Goal: Information Seeking & Learning: Compare options

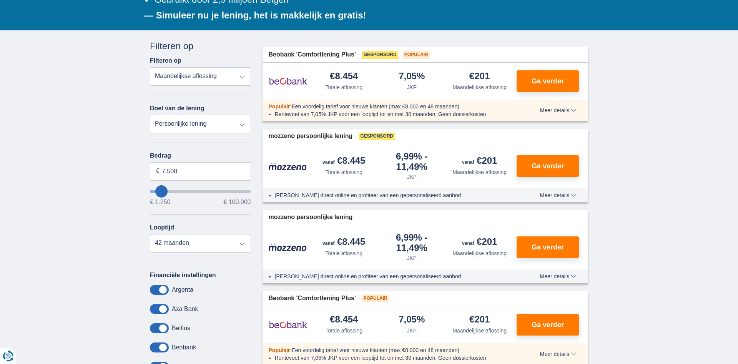
scroll to position [137, 0]
click at [192, 166] on input "7.500" at bounding box center [200, 171] width 101 height 18
type input "8.250"
type input "8250"
select select "48"
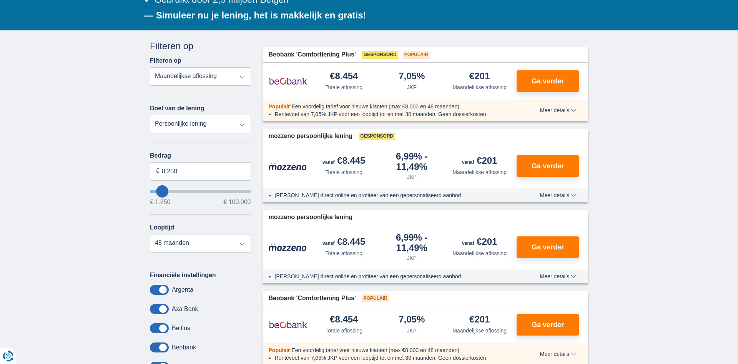
type input "7.250"
type input "7250"
select select "42"
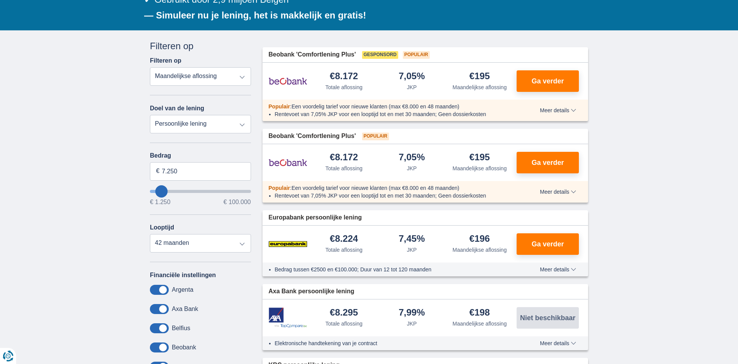
click at [208, 186] on div "Bedrag 7.250 € € 1.250 € 100.000" at bounding box center [200, 178] width 101 height 53
drag, startPoint x: 160, startPoint y: 197, endPoint x: 189, endPoint y: 201, distance: 29.1
click at [189, 201] on div "Bedrag 7.250 € € 1.250 € 100.000" at bounding box center [200, 178] width 101 height 53
type input "38.250"
type input "38250"
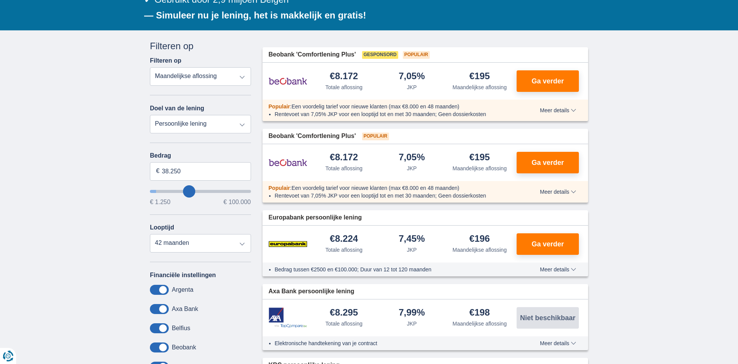
select select "120"
type input "37.250"
type input "37250"
type input "36.250"
type input "36250"
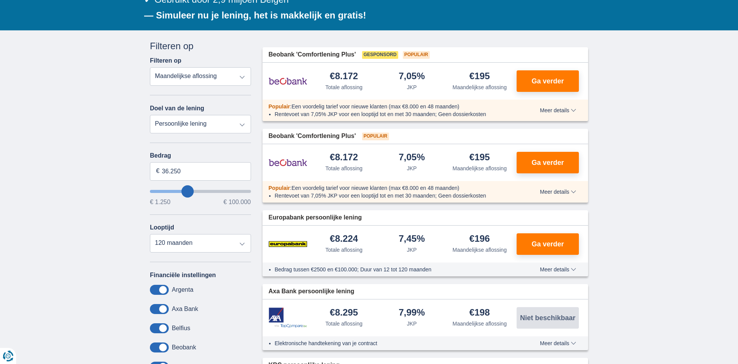
type input "34.250"
type input "34250"
type input "33.250"
type input "33250"
type input "34.250"
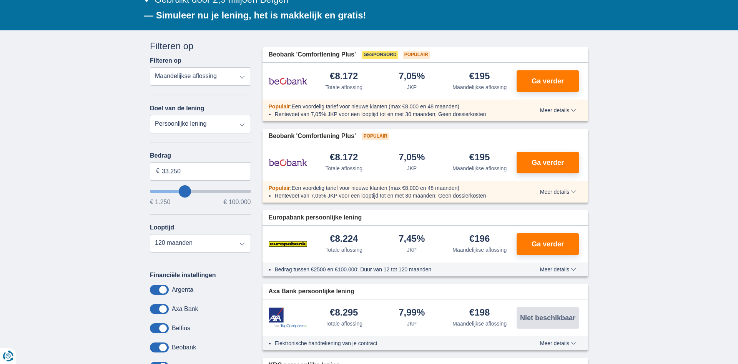
type input "34250"
type input "35.250"
type input "35250"
type input "36.250"
type input "36250"
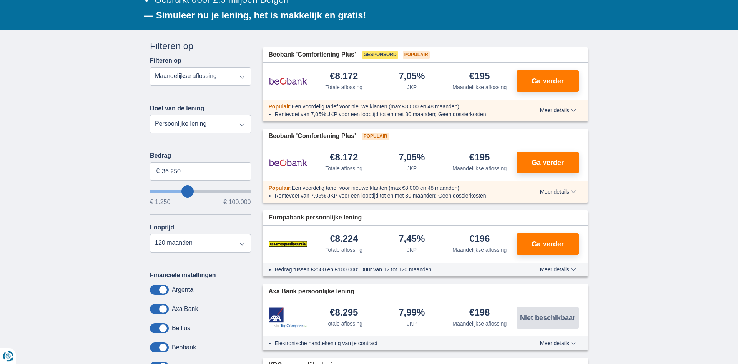
type input "38.250"
type input "38250"
type input "40.250"
type input "40250"
type input "43.250"
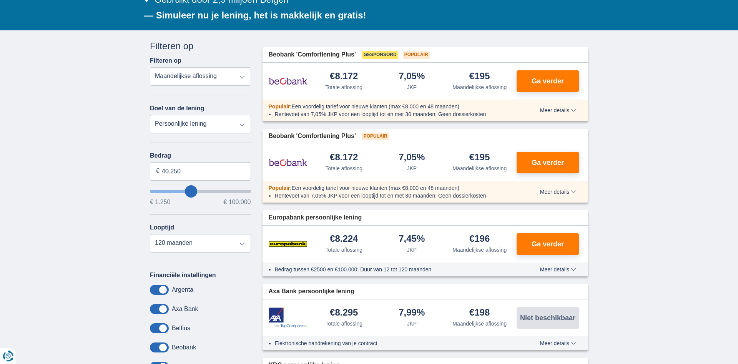
type input "43250"
type input "50.250"
type input "50250"
type input "55.250"
type input "55250"
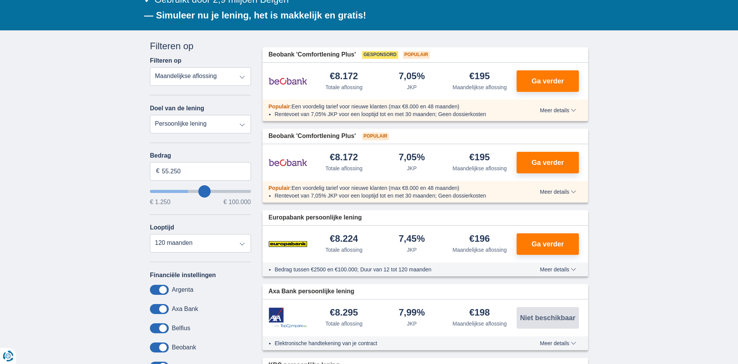
type input "63.250"
type input "63250"
type input "66.250"
type input "66250"
type input "69.250"
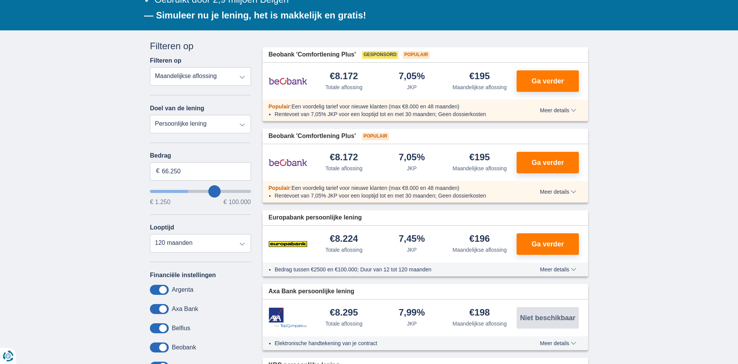
type input "69250"
type input "71.250"
type input "71250"
type input "73.250"
type input "73250"
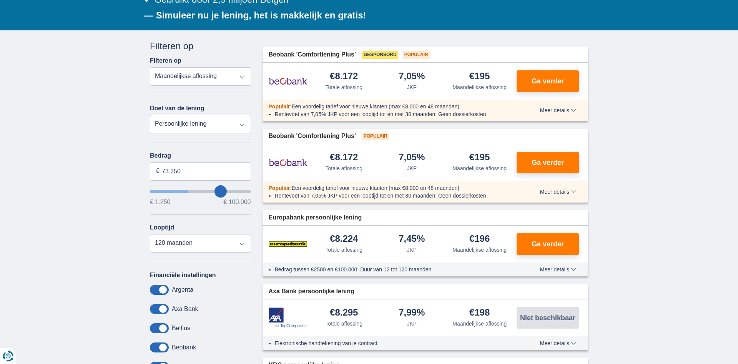
type input "74.250"
type input "74250"
type input "75.250"
type input "75250"
type input "76.250"
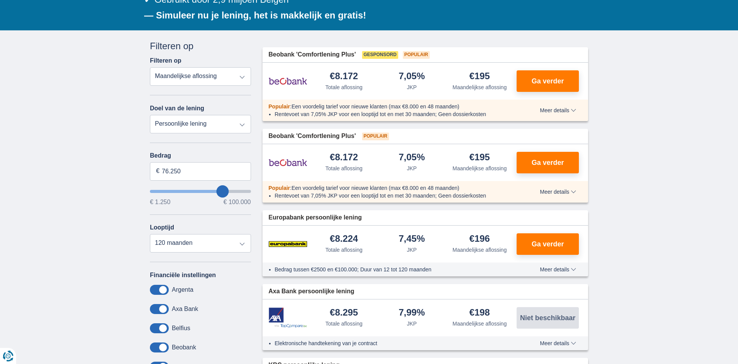
type input "76250"
type input "77.250"
type input "77250"
type input "78.250"
type input "78250"
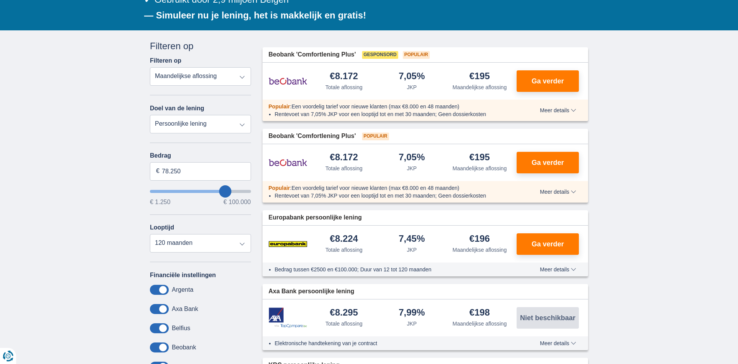
type input "79.250"
type input "79250"
type input "80.250"
type input "80250"
type input "81.250"
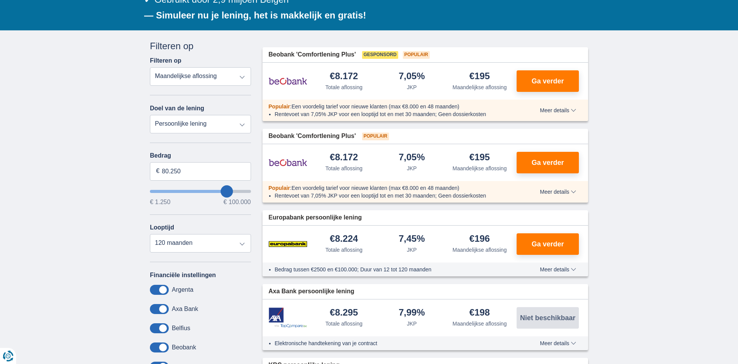
type input "81250"
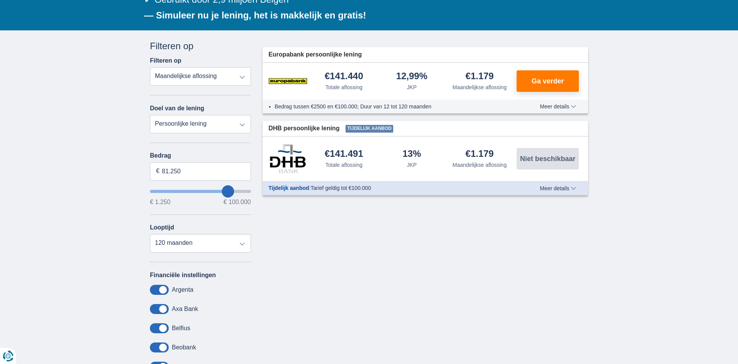
type input "80.250"
type input "80250"
type input "79.250"
type input "79250"
type input "78.250"
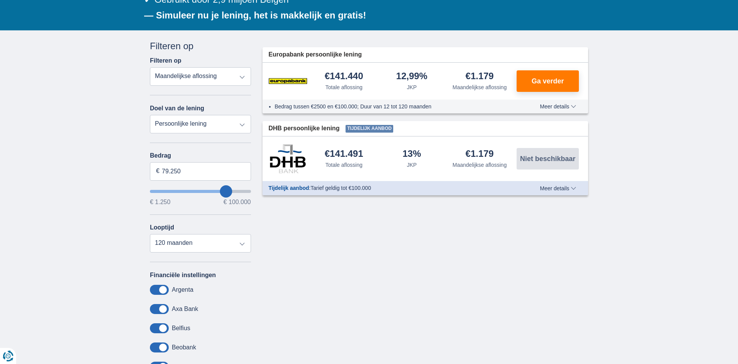
type input "78250"
type input "79.250"
type input "79250"
type input "80.250"
drag, startPoint x: 189, startPoint y: 192, endPoint x: 227, endPoint y: 191, distance: 37.7
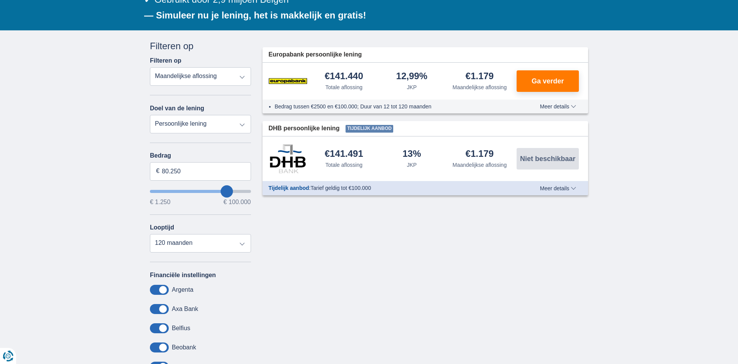
type input "80250"
click at [227, 191] on input "wantToBorrow" at bounding box center [200, 191] width 101 height 3
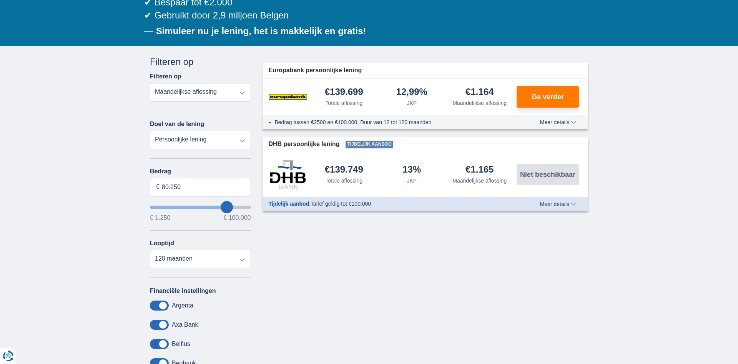
scroll to position [123, 0]
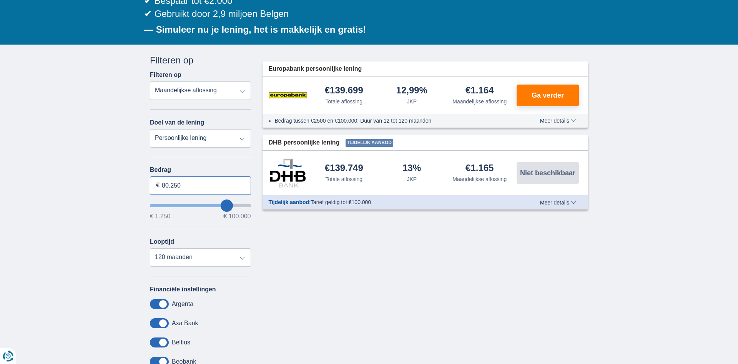
click at [195, 187] on input "80.250" at bounding box center [200, 185] width 101 height 18
type input "80.000"
type input "80250"
click at [105, 156] on div "× widget.non-eligible-application.title widget.non-eligible-application.text no…" at bounding box center [369, 241] width 738 height 393
click at [150, 248] on select "12 maanden 18 maanden 24 maanden 30 maanden 36 maanden 42 maanden 48 maanden 60…" at bounding box center [200, 257] width 101 height 18
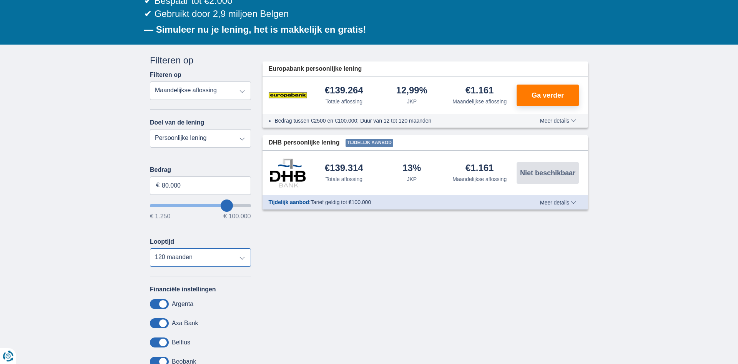
click option "120 maanden" at bounding box center [0, 0] width 0 height 0
click at [150, 81] on select "Totale aflossing JKP Maandelijkse aflossing" at bounding box center [200, 90] width 101 height 18
click at [224, 94] on select "Totale aflossing JKP Maandelijkse aflossing" at bounding box center [200, 90] width 101 height 18
click at [150, 129] on select "Persoonlijke lening Auto Moto / fiets Mobilhome / caravan Renovatie Energie Sch…" at bounding box center [200, 138] width 101 height 18
click at [216, 143] on select "Persoonlijke lening Auto Moto / fiets Mobilhome / caravan Renovatie Energie Sch…" at bounding box center [200, 138] width 101 height 18
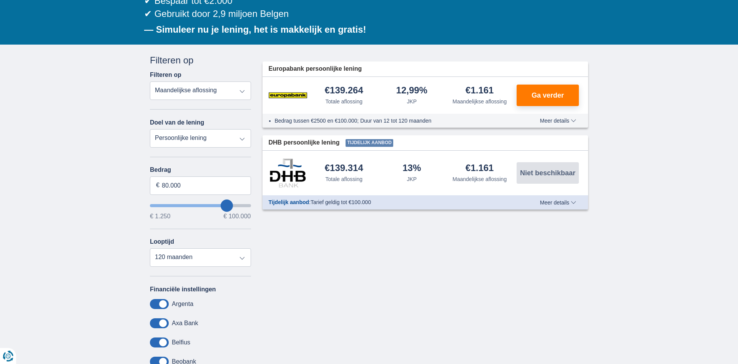
click at [150, 129] on select "Persoonlijke lening Auto Moto / fiets Mobilhome / caravan Renovatie Energie Sch…" at bounding box center [200, 138] width 101 height 18
click at [216, 143] on select "Persoonlijke lening Auto Moto / fiets Mobilhome / caravan Renovatie Energie Sch…" at bounding box center [200, 138] width 101 height 18
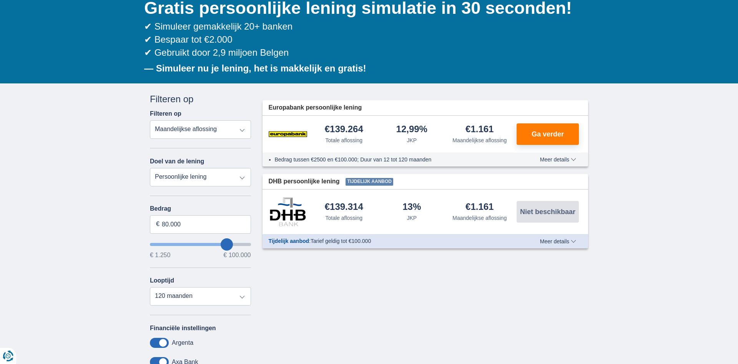
scroll to position [85, 0]
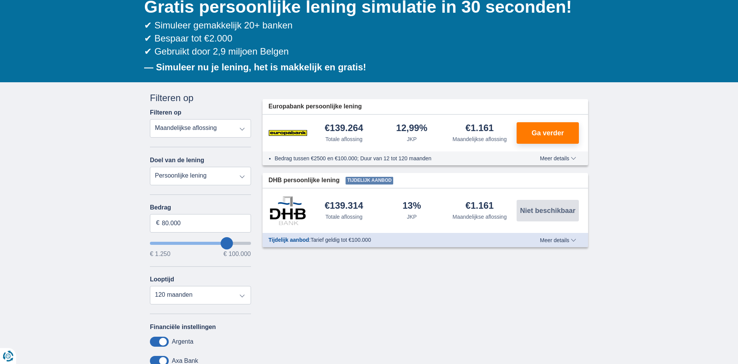
click at [559, 158] on span "Meer details" at bounding box center [558, 158] width 36 height 5
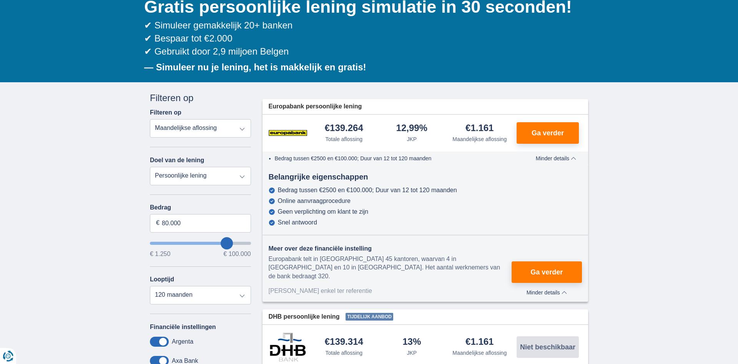
click at [559, 158] on span "Minder details" at bounding box center [556, 158] width 40 height 5
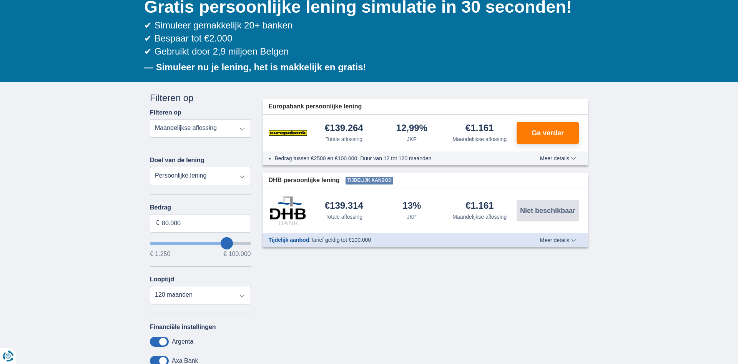
click at [150, 167] on select "Persoonlijke lening Auto Moto / fiets Mobilhome / caravan Renovatie Energie Sch…" at bounding box center [200, 176] width 101 height 18
click at [203, 183] on select "Persoonlijke lening Auto Moto / fiets Mobilhome / caravan Renovatie Energie Sch…" at bounding box center [200, 176] width 101 height 18
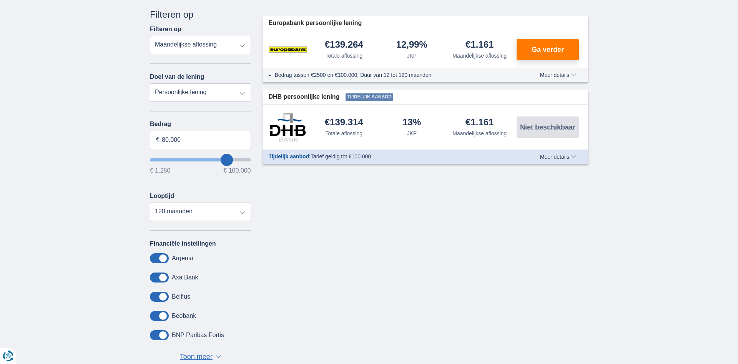
scroll to position [169, 0]
click at [150, 202] on select "12 maanden 18 maanden 24 maanden 30 maanden 36 maanden 42 maanden 48 maanden 60…" at bounding box center [200, 211] width 101 height 18
click option "120 maanden" at bounding box center [0, 0] width 0 height 0
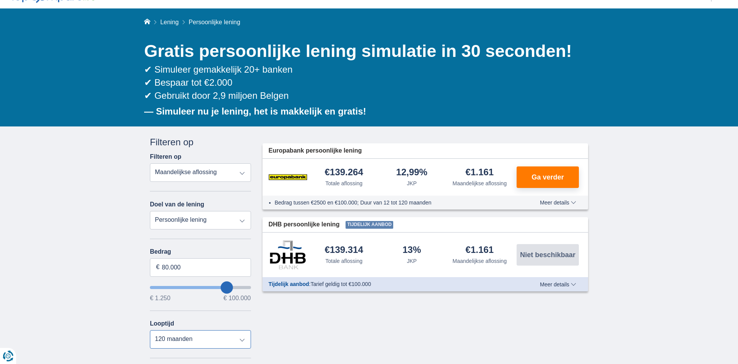
scroll to position [0, 0]
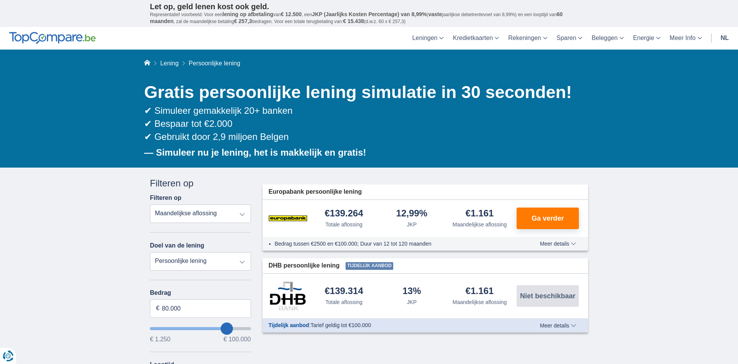
click at [150, 204] on select "Totale aflossing JKP Maandelijkse aflossing" at bounding box center [200, 213] width 101 height 18
click at [218, 216] on select "Totale aflossing JKP Maandelijkse aflossing" at bounding box center [200, 213] width 101 height 18
click at [150, 252] on select "Persoonlijke lening Auto Moto / fiets Mobilhome / caravan Renovatie Energie Sch…" at bounding box center [200, 261] width 101 height 18
select select "wedding"
click option "Huwelijk" at bounding box center [0, 0] width 0 height 0
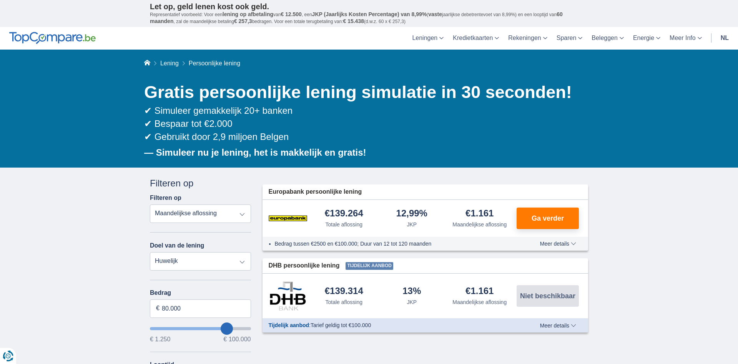
type input "7.500"
type input "7250"
select select "42"
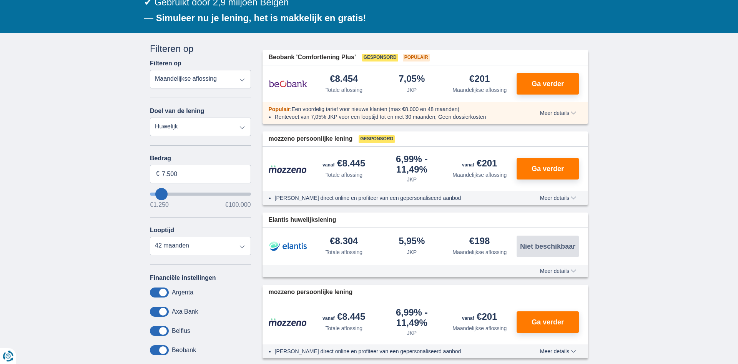
scroll to position [136, 0]
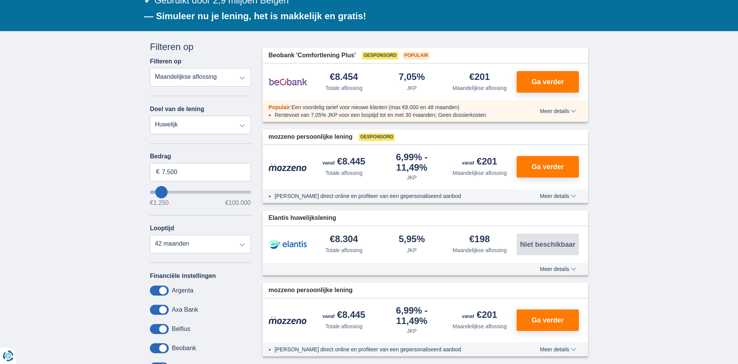
type input "27.250"
type input "27250"
select select "120"
type input "27250"
click at [179, 193] on input "wantToBorrow" at bounding box center [200, 192] width 101 height 3
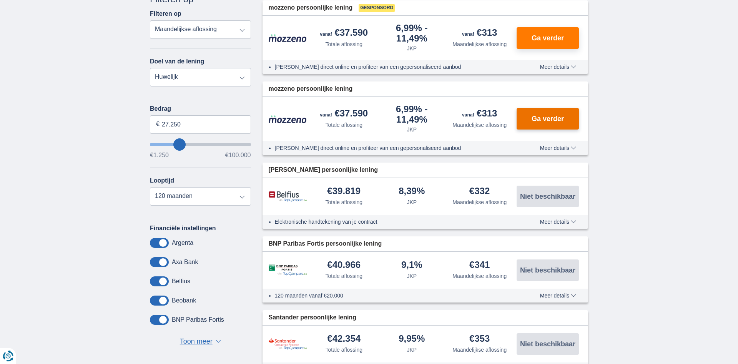
scroll to position [183, 0]
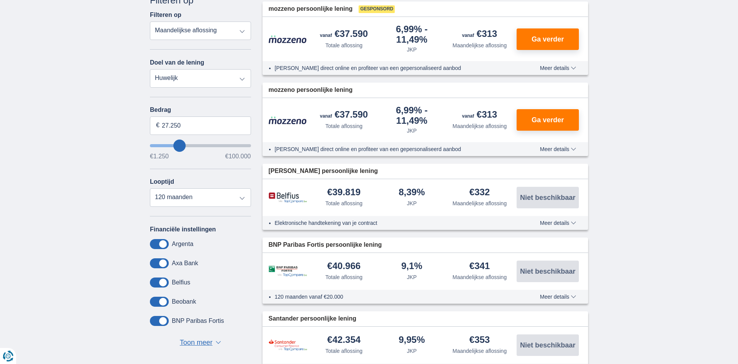
click at [150, 69] on select "Persoonlijke lening Auto Moto / fiets Mobilhome / caravan Renovatie Energie Sch…" at bounding box center [200, 78] width 101 height 18
select select "personalLoan"
click option "Persoonlijke lening" at bounding box center [0, 0] width 0 height 0
type input "7.500"
type input "7250"
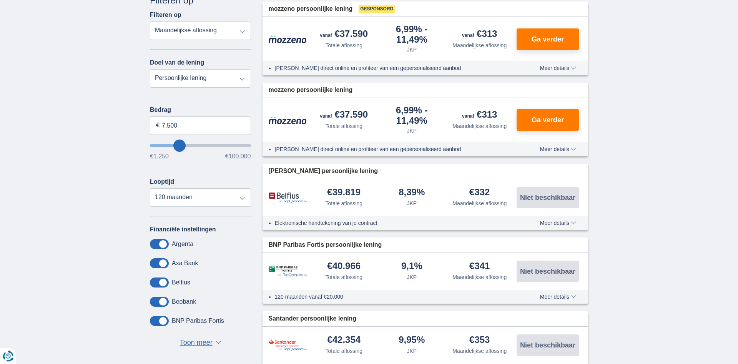
select select "42"
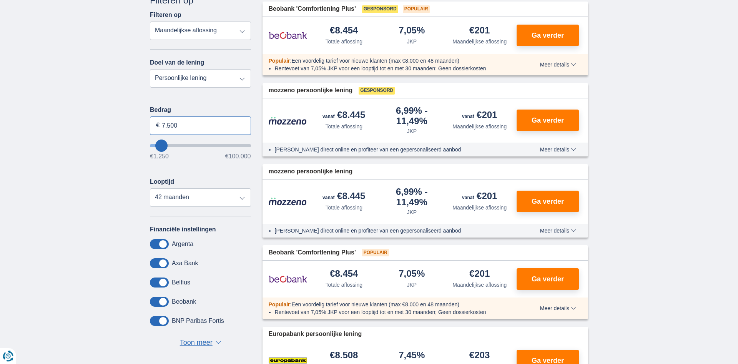
drag, startPoint x: 190, startPoint y: 125, endPoint x: 143, endPoint y: 130, distance: 46.8
click at [150, 130] on input "7.500" at bounding box center [200, 125] width 101 height 18
type input "80.000"
type input "80250"
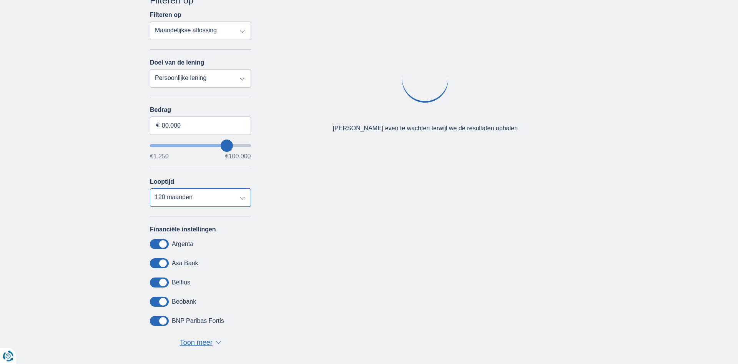
click at [150, 188] on select "12 maanden 18 maanden 24 maanden 30 maanden 36 maanden 42 maanden 48 maanden 60…" at bounding box center [200, 197] width 101 height 18
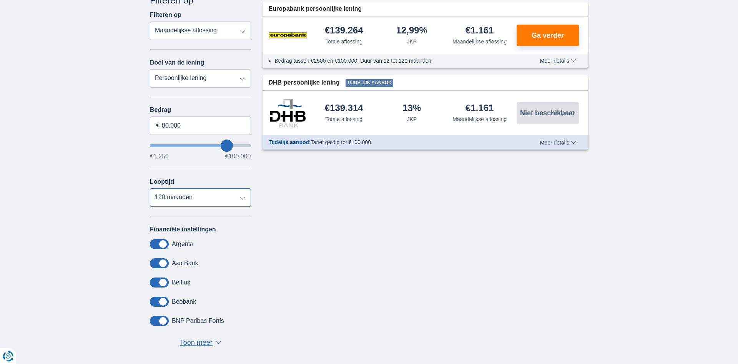
select select "120"
click option "120 maanden" at bounding box center [0, 0] width 0 height 0
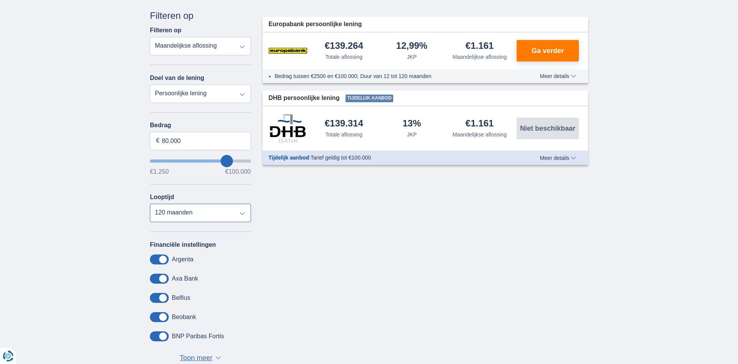
scroll to position [166, 0]
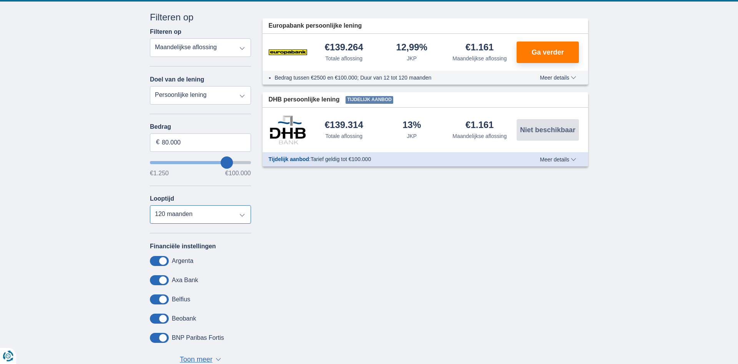
click at [150, 205] on select "12 maanden 18 maanden 24 maanden 30 maanden 36 maanden 42 maanden 48 maanden 60…" at bounding box center [200, 214] width 101 height 18
click at [150, 86] on select "Persoonlijke lening Auto Moto / fiets Mobilhome / caravan Renovatie Energie Sch…" at bounding box center [200, 95] width 101 height 18
select select "debtConsolidation"
click option "Schuldconsolidatie" at bounding box center [0, 0] width 0 height 0
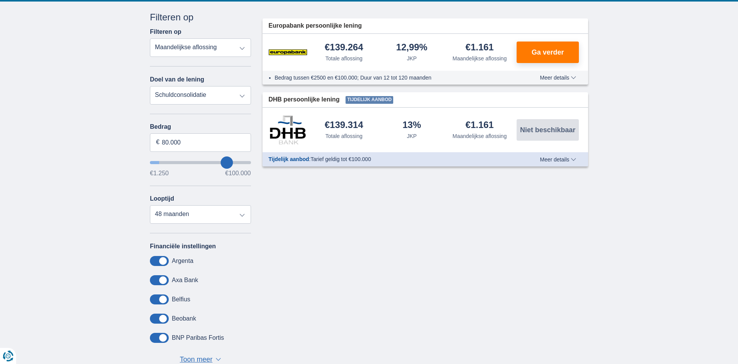
type input "10.000"
type input "10250"
select select "48"
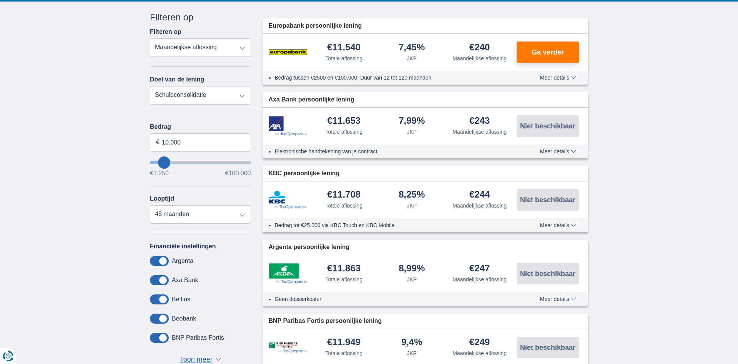
type input "12.250"
type input "12250"
select select "60"
type input "13.250"
type input "13250"
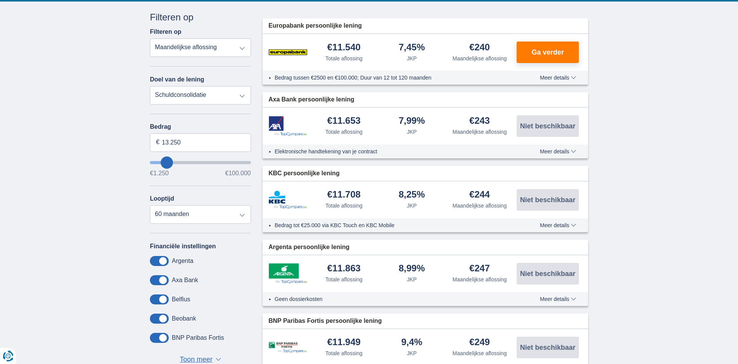
type input "10.250"
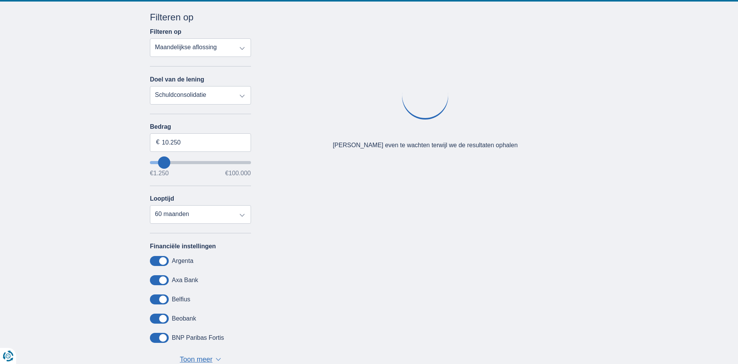
drag, startPoint x: 166, startPoint y: 165, endPoint x: 173, endPoint y: 161, distance: 8.4
click at [173, 161] on input "wantToBorrow" at bounding box center [200, 162] width 101 height 3
type input "20250"
click at [173, 161] on input "wantToBorrow" at bounding box center [200, 162] width 101 height 3
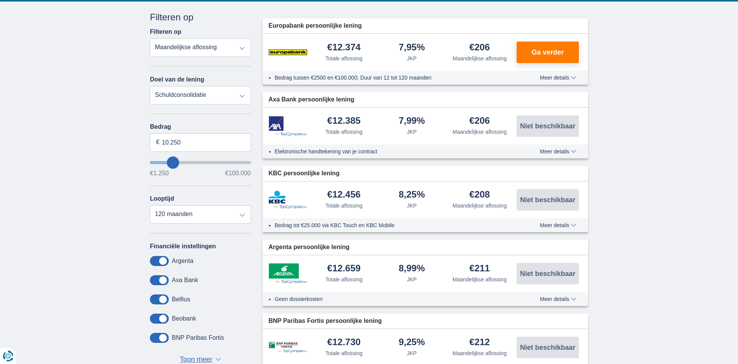
type input "20.250"
select select "120"
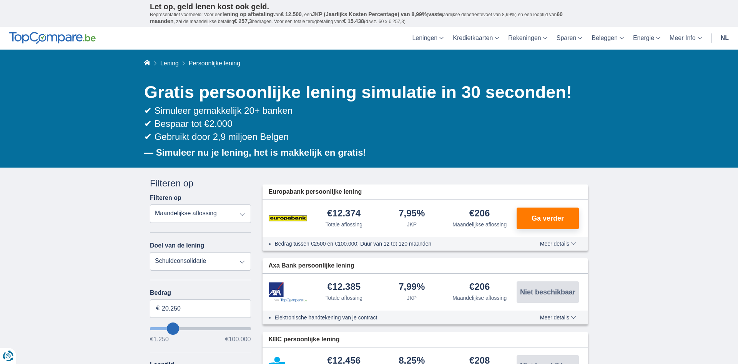
click at [173, 327] on input "wantToBorrow" at bounding box center [200, 328] width 101 height 3
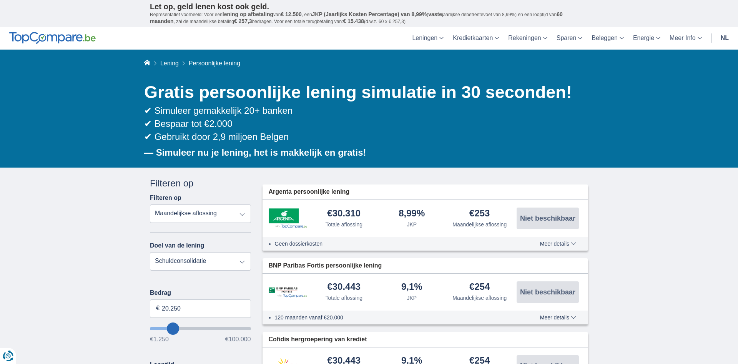
scroll to position [78, 0]
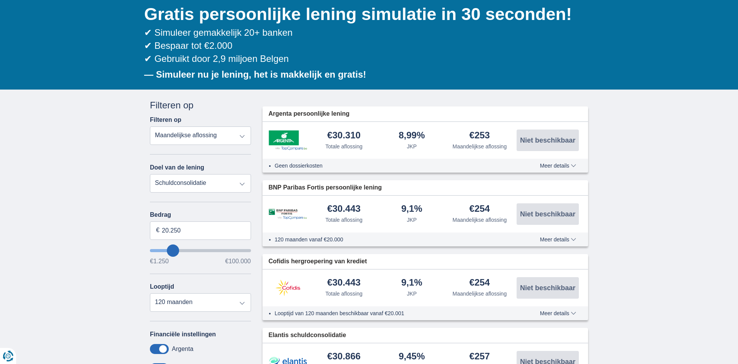
click at [196, 246] on div "Bedrag 20.250 € €1.250 €100.000" at bounding box center [200, 237] width 101 height 53
drag, startPoint x: 200, startPoint y: 229, endPoint x: 155, endPoint y: 226, distance: 45.1
click at [155, 226] on input "20.250" at bounding box center [200, 230] width 101 height 18
type input "80.000"
type input "80250"
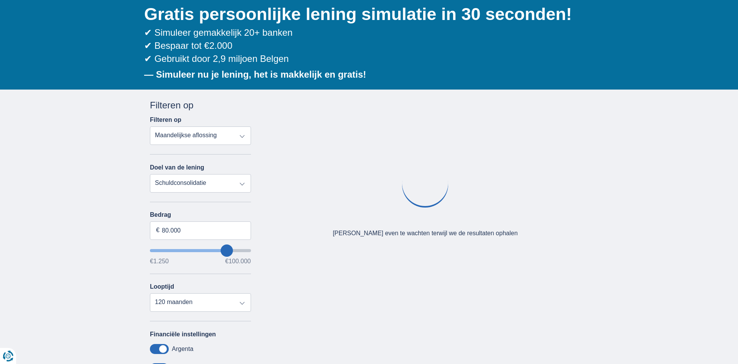
click at [605, 182] on div "× widget.non-eligible-application.title widget.non-eligible-application.text no…" at bounding box center [369, 286] width 738 height 393
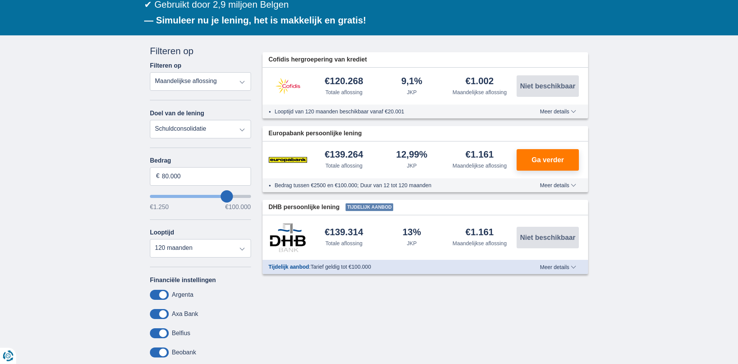
scroll to position [139, 0]
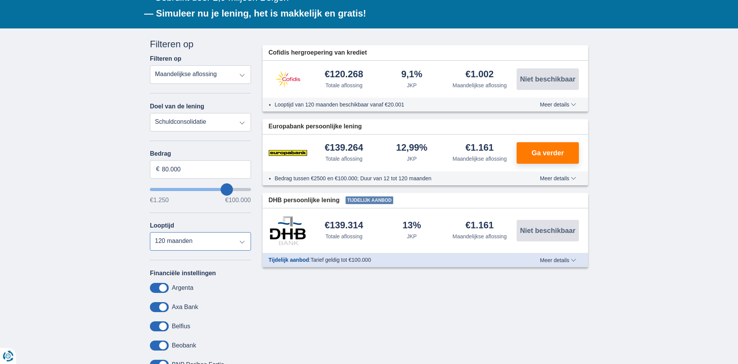
click at [150, 232] on select "12 maanden 18 maanden 24 maanden 30 maanden 36 maanden 42 maanden 48 maanden 60…" at bounding box center [200, 241] width 101 height 18
click option "120 maanden" at bounding box center [0, 0] width 0 height 0
click at [552, 102] on span "Meer details" at bounding box center [558, 104] width 36 height 5
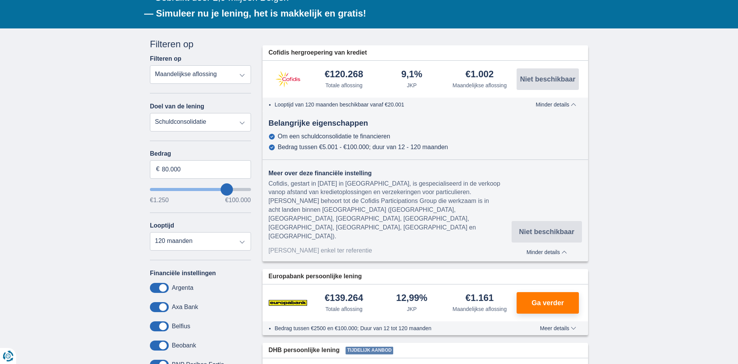
click at [552, 102] on span "Minder details" at bounding box center [556, 104] width 40 height 5
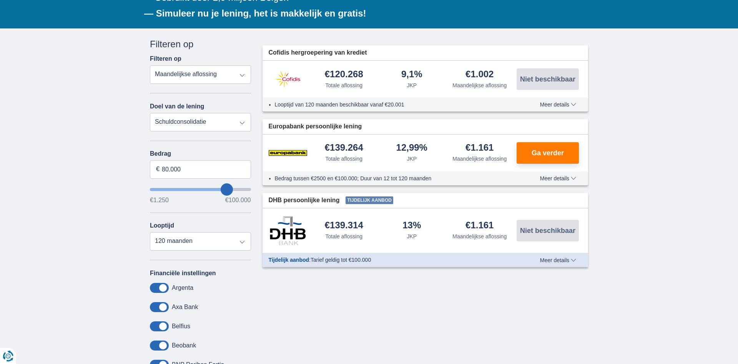
click at [552, 102] on span "Meer details" at bounding box center [558, 104] width 36 height 5
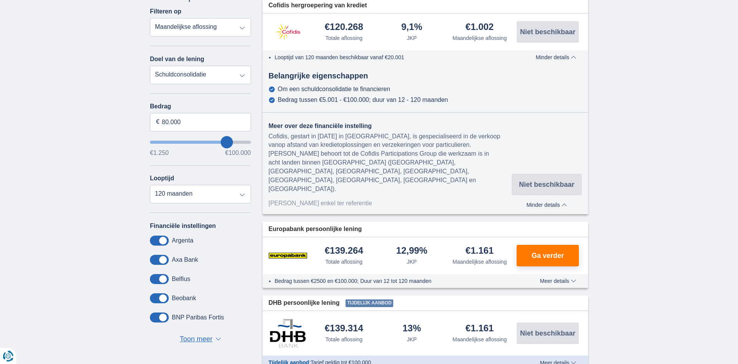
scroll to position [187, 0]
click at [409, 246] on div "12,99%" at bounding box center [411, 251] width 31 height 10
click at [150, 65] on select "Persoonlijke lening Auto Moto / fiets Mobilhome / caravan Renovatie Energie Sch…" at bounding box center [200, 74] width 101 height 18
select select "overdrafts"
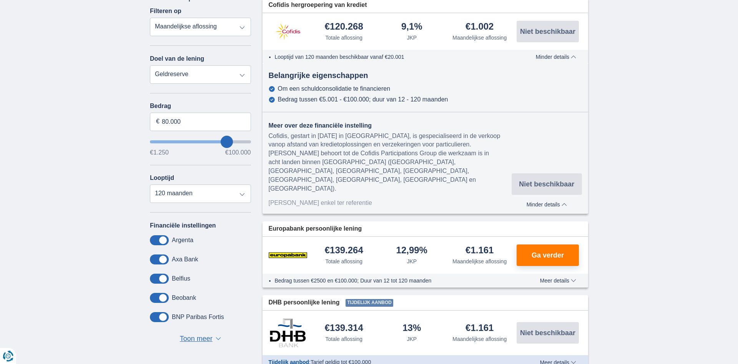
click option "Geldreserve" at bounding box center [0, 0] width 0 height 0
type input "2.000"
type input "2500"
select select "24"
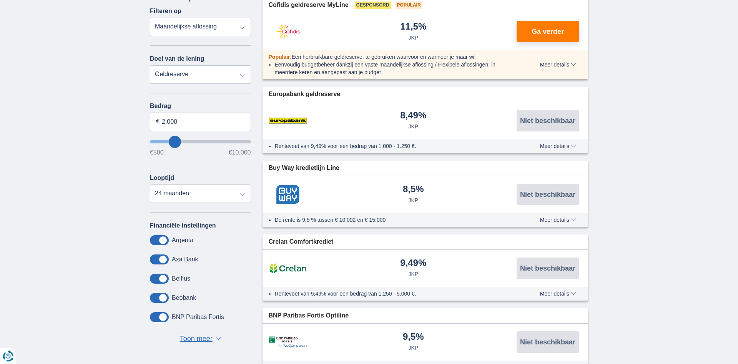
click at [222, 143] on div "Bedrag 2.000 € €500 €10.000" at bounding box center [200, 129] width 101 height 53
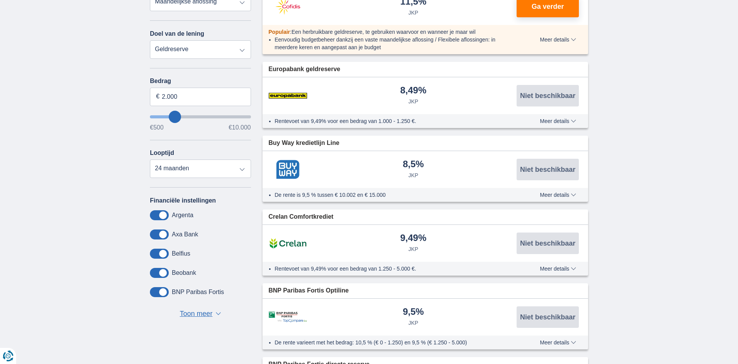
scroll to position [241, 0]
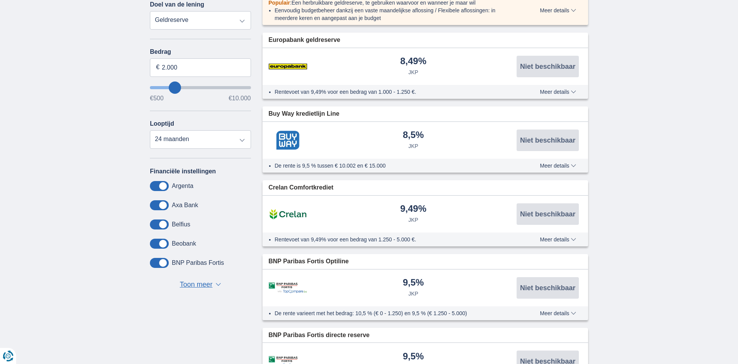
click at [150, 11] on select "Persoonlijke lening Auto Moto / fiets Mobilhome / caravan Renovatie Energie Sch…" at bounding box center [200, 20] width 101 height 18
select select "debtConsolidation"
click option "Schuldconsolidatie" at bounding box center [0, 0] width 0 height 0
type input "10.000"
type input "10250"
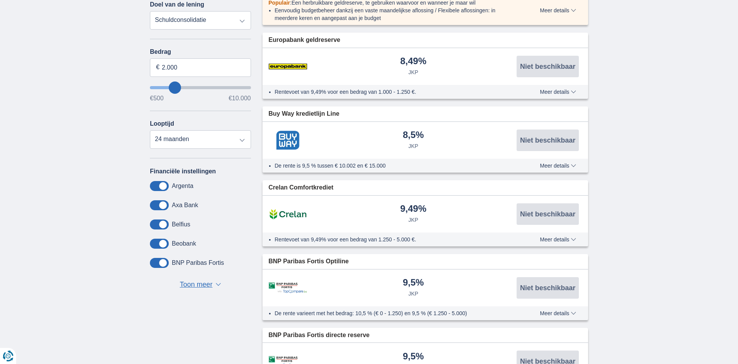
select select "48"
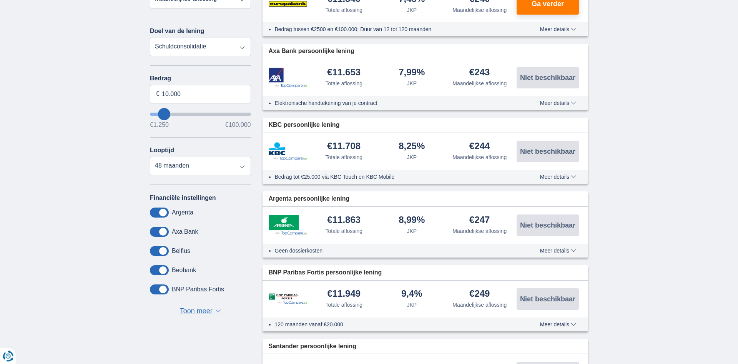
scroll to position [213, 0]
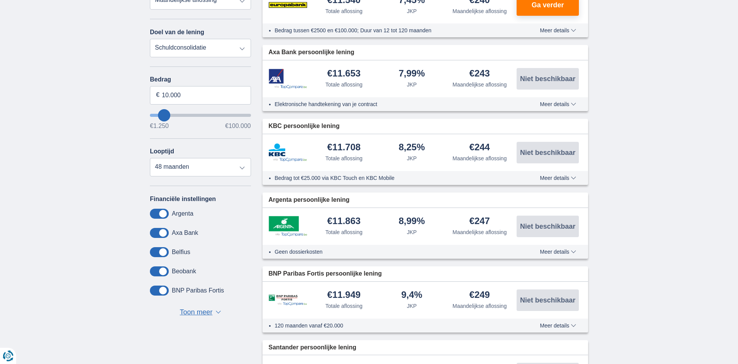
type input "15.250"
type input "15250"
select select "84"
type input "16.250"
type input "16250"
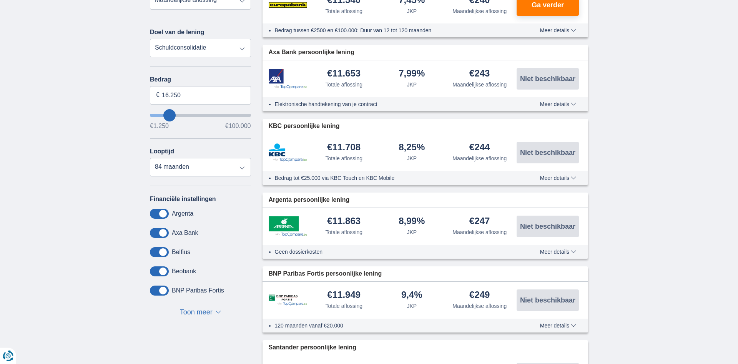
type input "10.250"
type input "10250"
select select "60"
drag, startPoint x: 195, startPoint y: 91, endPoint x: 140, endPoint y: 90, distance: 54.6
click at [150, 90] on input "10.250" at bounding box center [200, 95] width 101 height 18
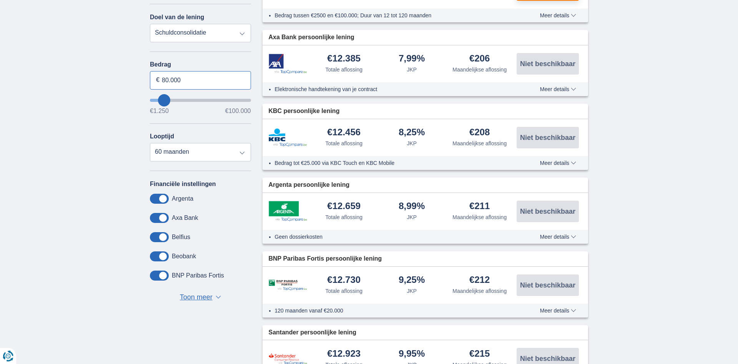
scroll to position [229, 0]
type input "80.000"
type input "80250"
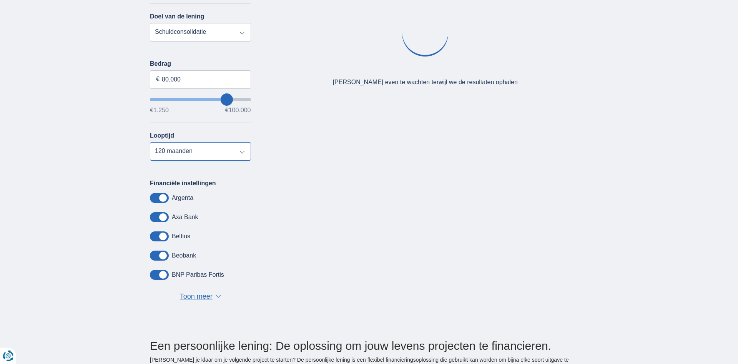
click at [150, 142] on select "12 maanden 18 maanden 24 maanden 30 maanden 36 maanden 42 maanden 48 maanden 60…" at bounding box center [200, 151] width 101 height 18
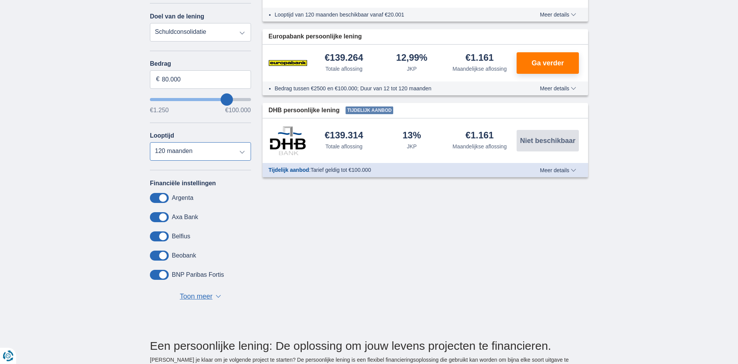
select select "120"
click option "120 maanden" at bounding box center [0, 0] width 0 height 0
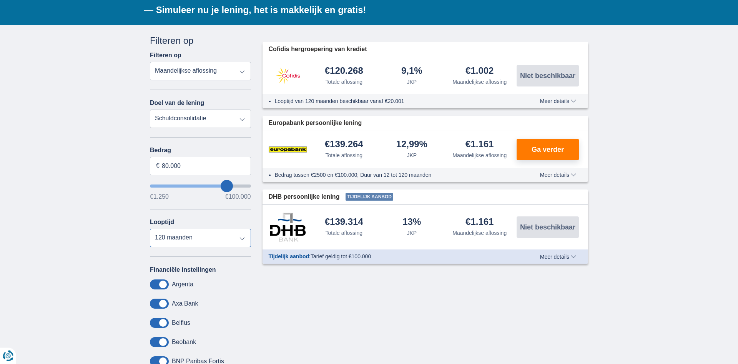
scroll to position [142, 0]
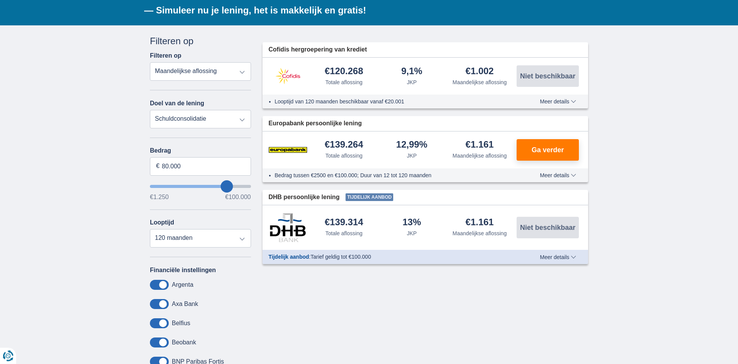
drag, startPoint x: 326, startPoint y: 73, endPoint x: 363, endPoint y: 75, distance: 37.3
click at [363, 75] on div "€120.268 Totale aflossing" at bounding box center [344, 76] width 68 height 20
drag, startPoint x: 332, startPoint y: 144, endPoint x: 376, endPoint y: 138, distance: 44.6
click at [376, 138] on div "€139.264 Totale aflossing 12,99%" at bounding box center [425, 149] width 326 height 37
drag, startPoint x: 328, startPoint y: 220, endPoint x: 383, endPoint y: 220, distance: 55.3
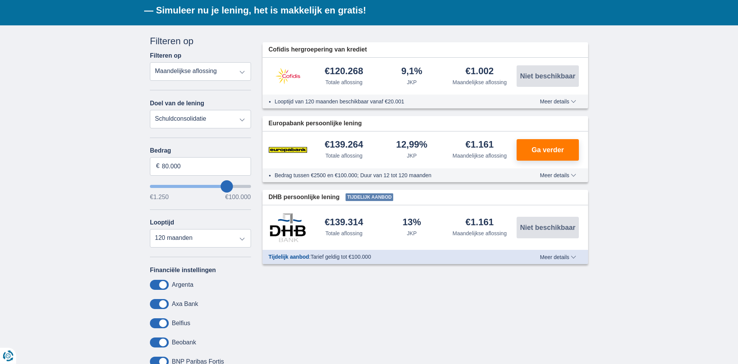
click at [383, 220] on div "€139.314 Totale aflossing 13% JKP" at bounding box center [425, 227] width 326 height 45
click at [315, 55] on div "Cofidis hergroepering van krediet" at bounding box center [425, 49] width 326 height 15
drag, startPoint x: 315, startPoint y: 55, endPoint x: 317, endPoint y: 51, distance: 4.0
click at [317, 51] on div "Cofidis hergroepering van krediet" at bounding box center [425, 49] width 326 height 15
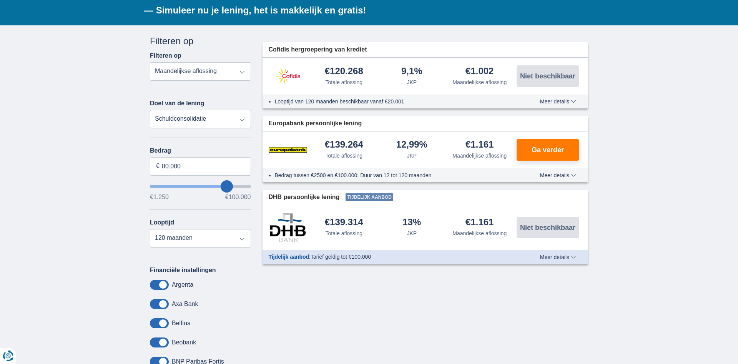
click at [317, 51] on span "Cofidis hergroepering van krediet" at bounding box center [318, 49] width 98 height 9
click at [150, 110] on select "Persoonlijke lening Auto Moto / fiets Mobilhome / caravan Renovatie Energie Sch…" at bounding box center [200, 119] width 101 height 18
click option "Schuldconsolidatie" at bounding box center [0, 0] width 0 height 0
